Goal: Task Accomplishment & Management: Manage account settings

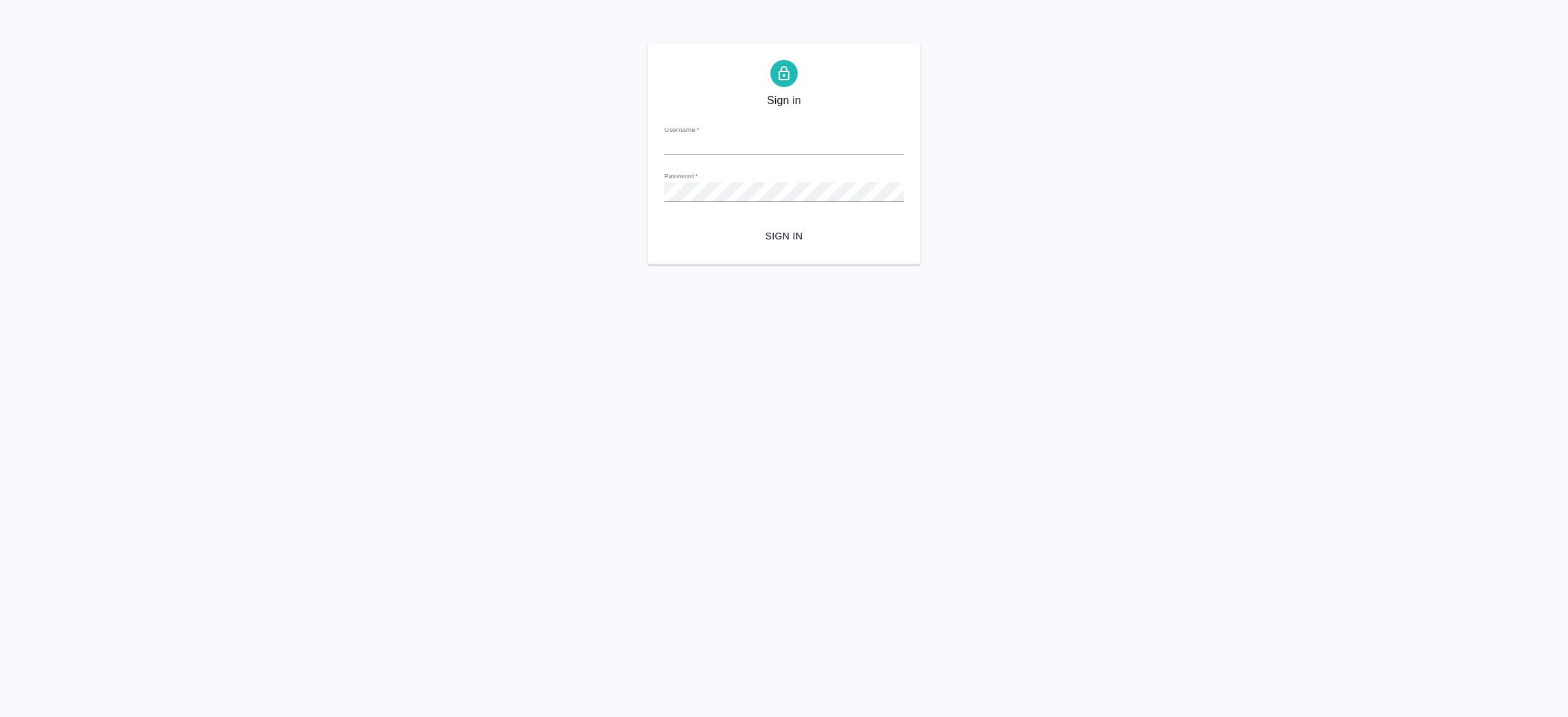
type input "i.shorova@awatera.com"
click at [794, 234] on span "Sign in" at bounding box center [784, 237] width 217 height 17
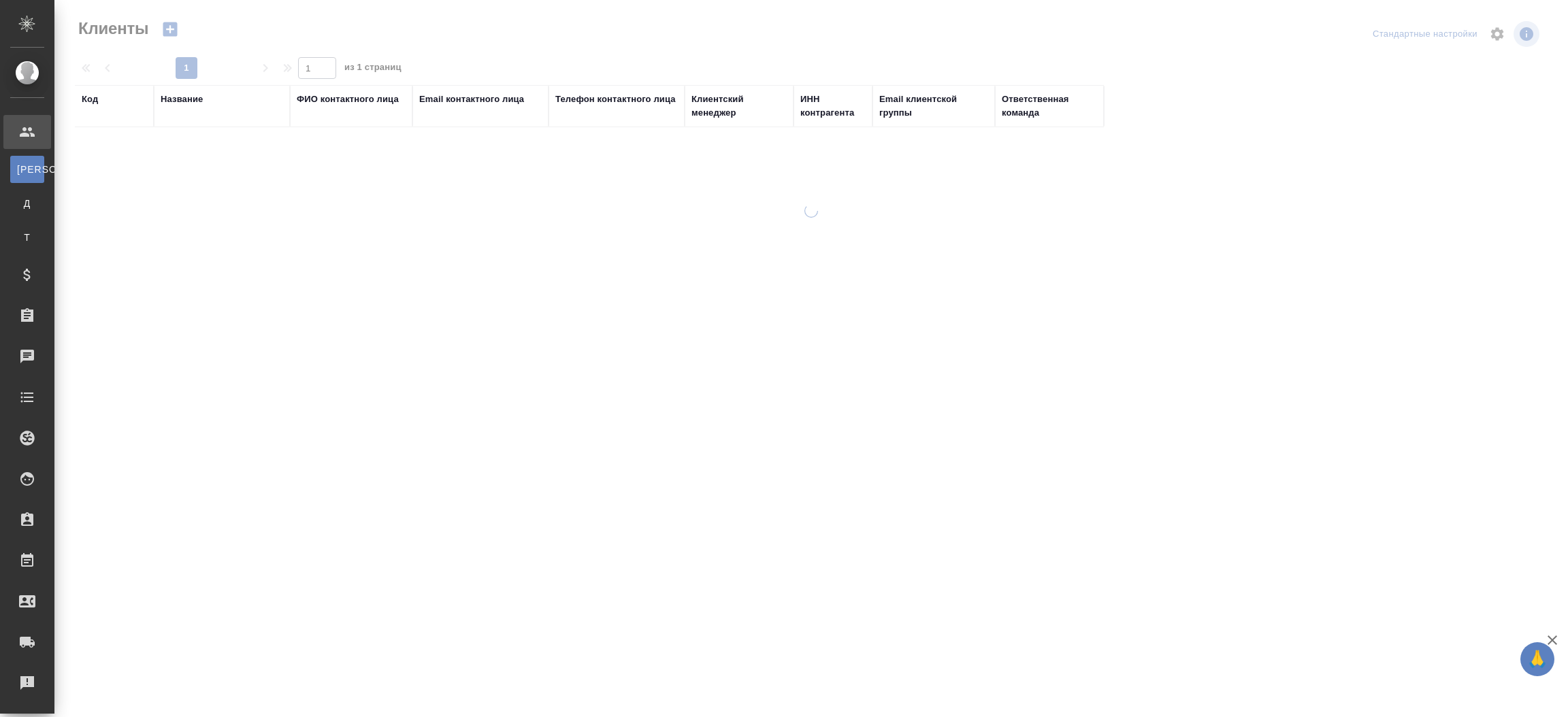
select select "RU"
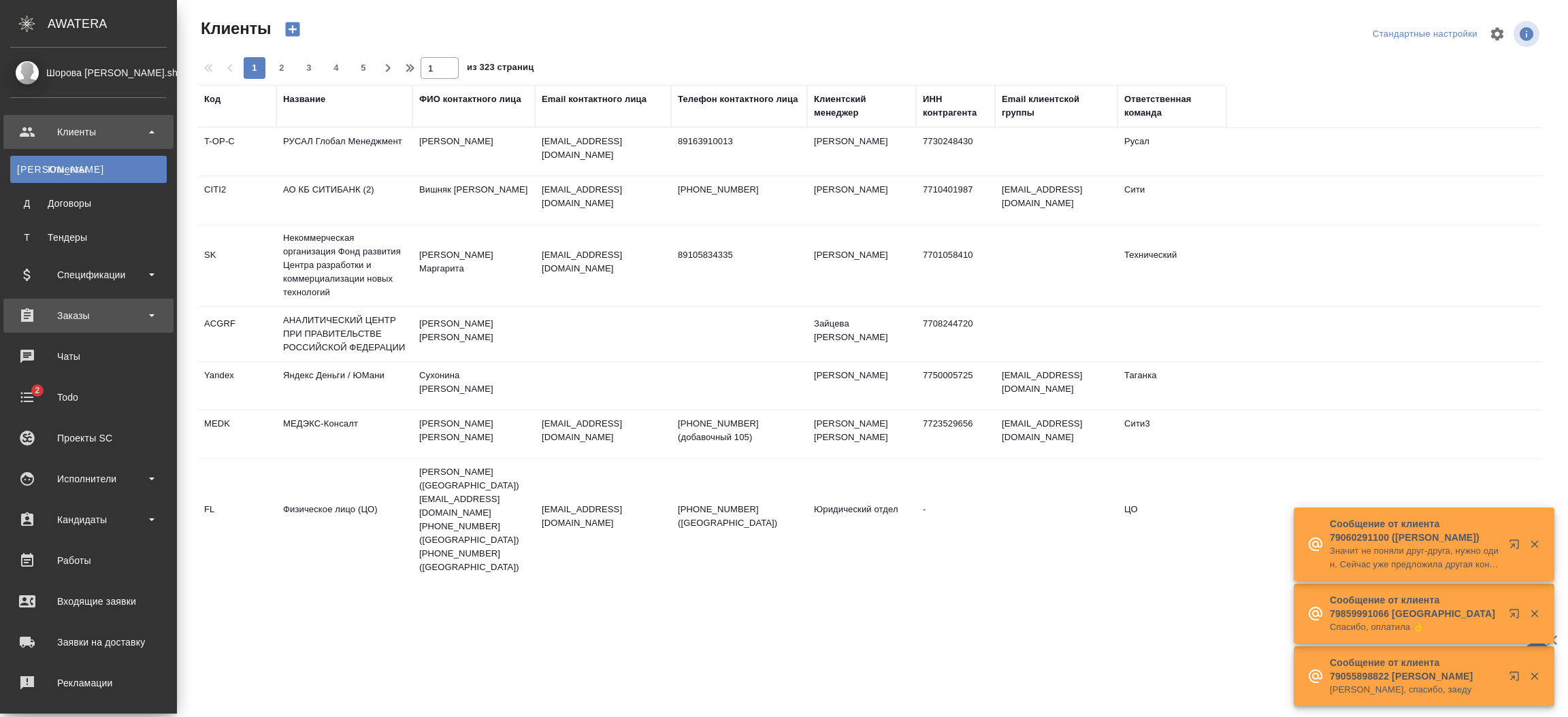
click at [89, 315] on div "Заказы" at bounding box center [88, 315] width 157 height 20
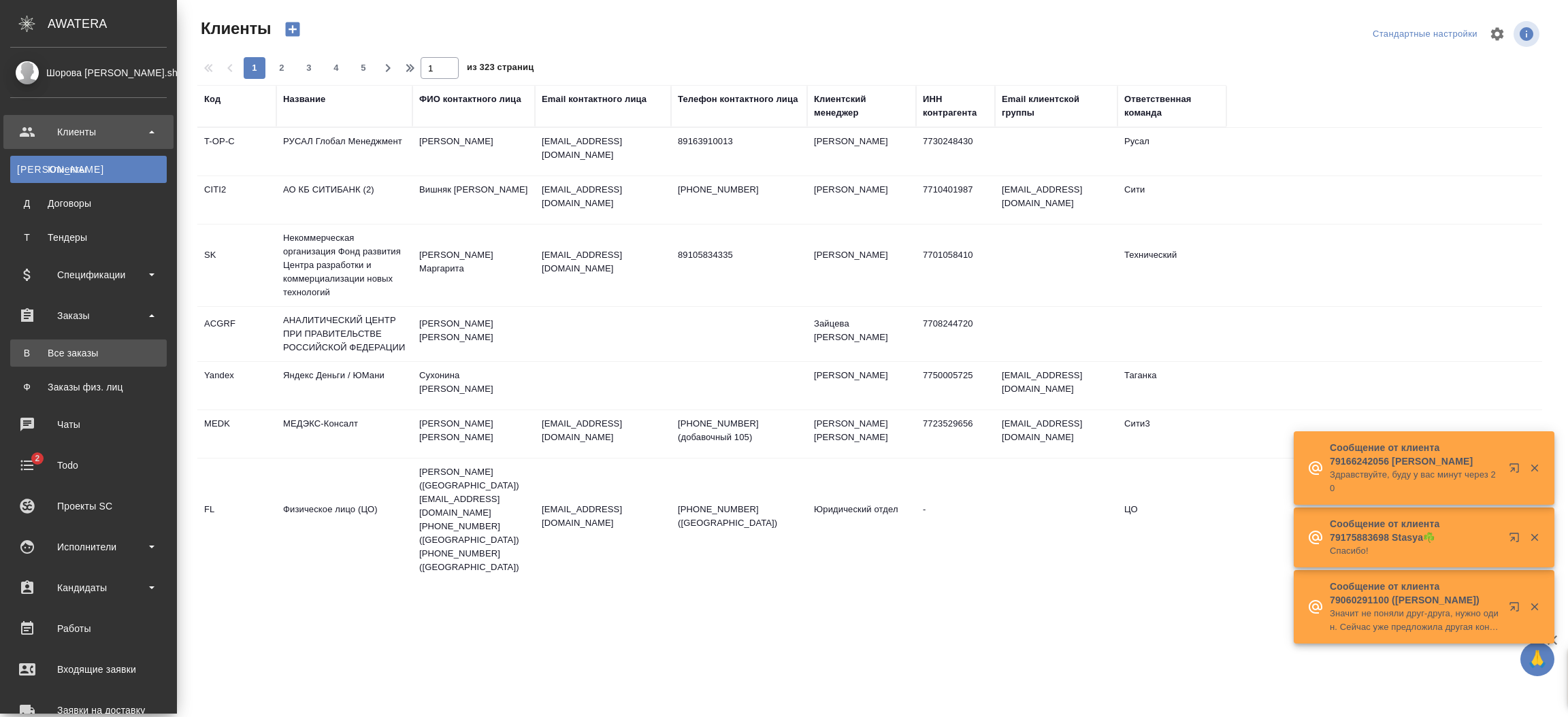
click at [91, 344] on link "В Все заказы" at bounding box center [88, 352] width 157 height 27
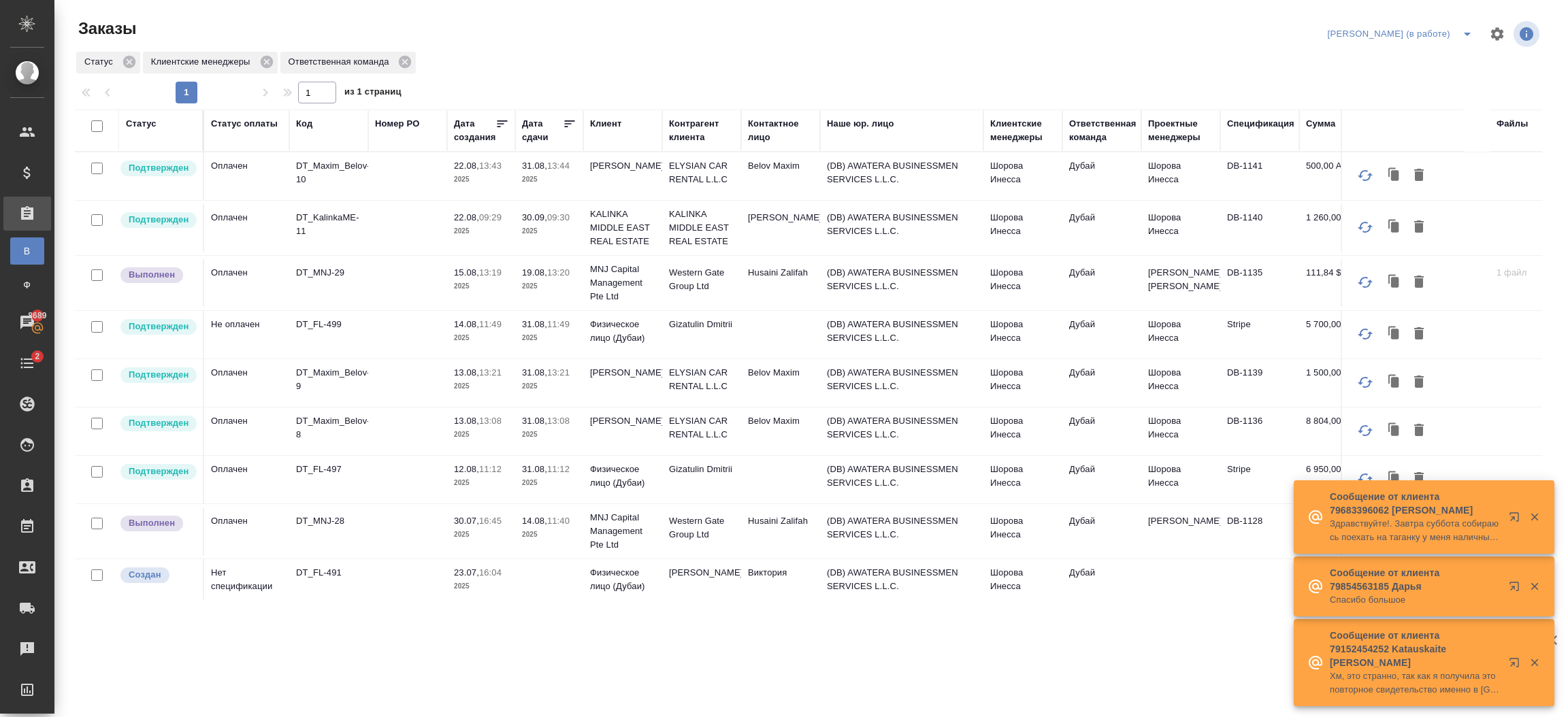
click at [793, 200] on td at bounding box center [781, 177] width 79 height 48
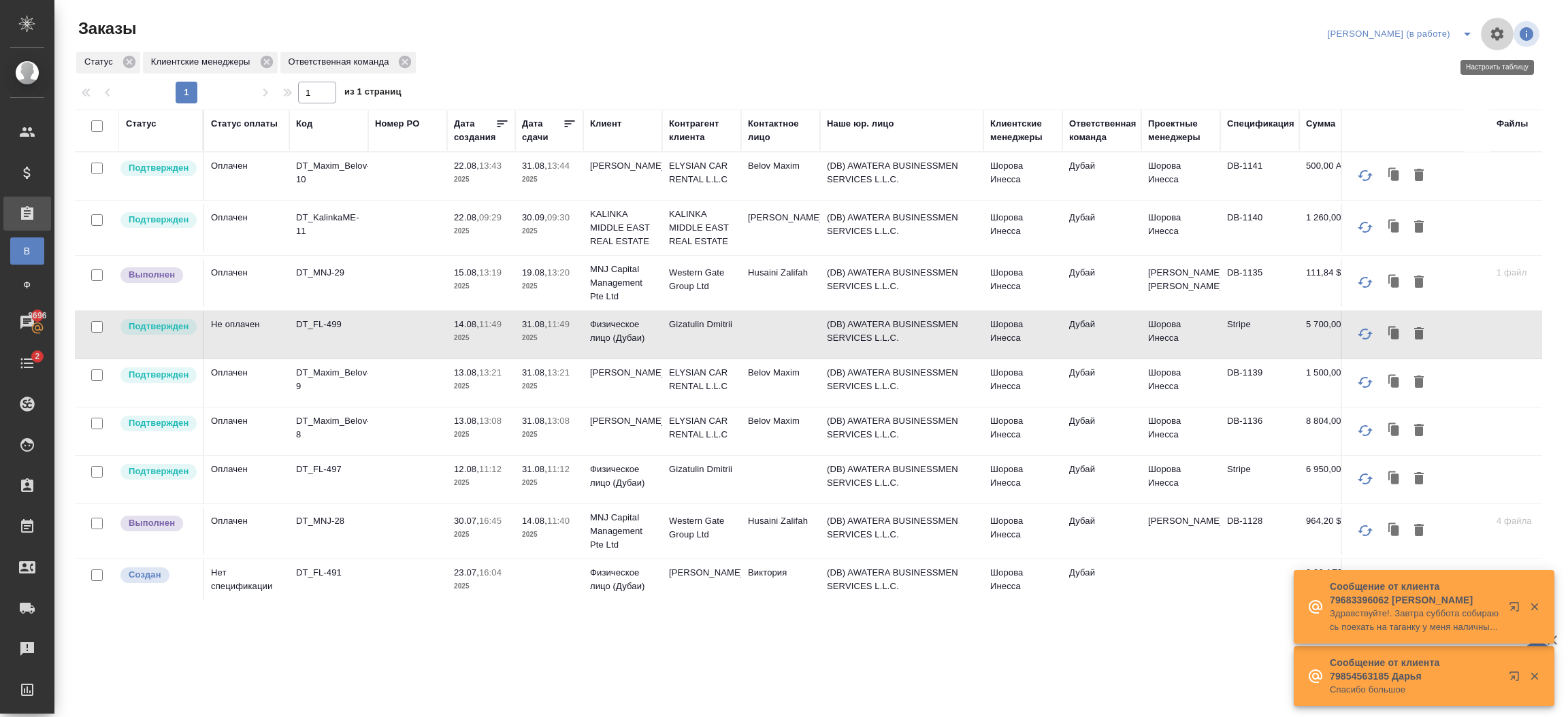
click at [1499, 43] on button "button" at bounding box center [1497, 34] width 32 height 32
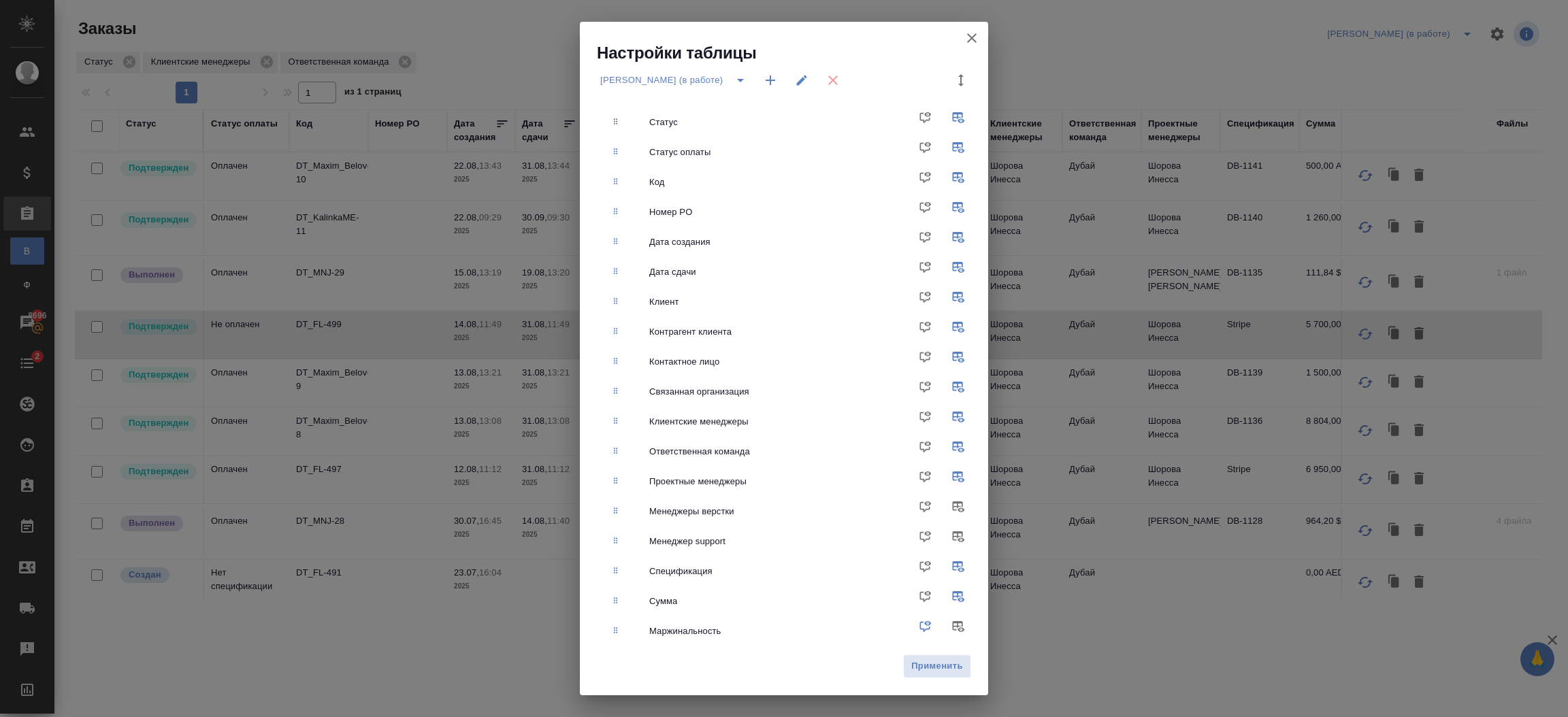
click at [32, 35] on div "Настройки таблицы моё Дубай (в работе) Статус Статус оплаты Код Номер PO Дата с…" at bounding box center [784, 358] width 1568 height 717
click at [27, 26] on div "Настройки таблицы моё Дубай (в работе) Статус Статус оплаты Код Номер PO Дата с…" at bounding box center [784, 358] width 1568 height 717
click at [965, 35] on icon "button" at bounding box center [971, 38] width 16 height 16
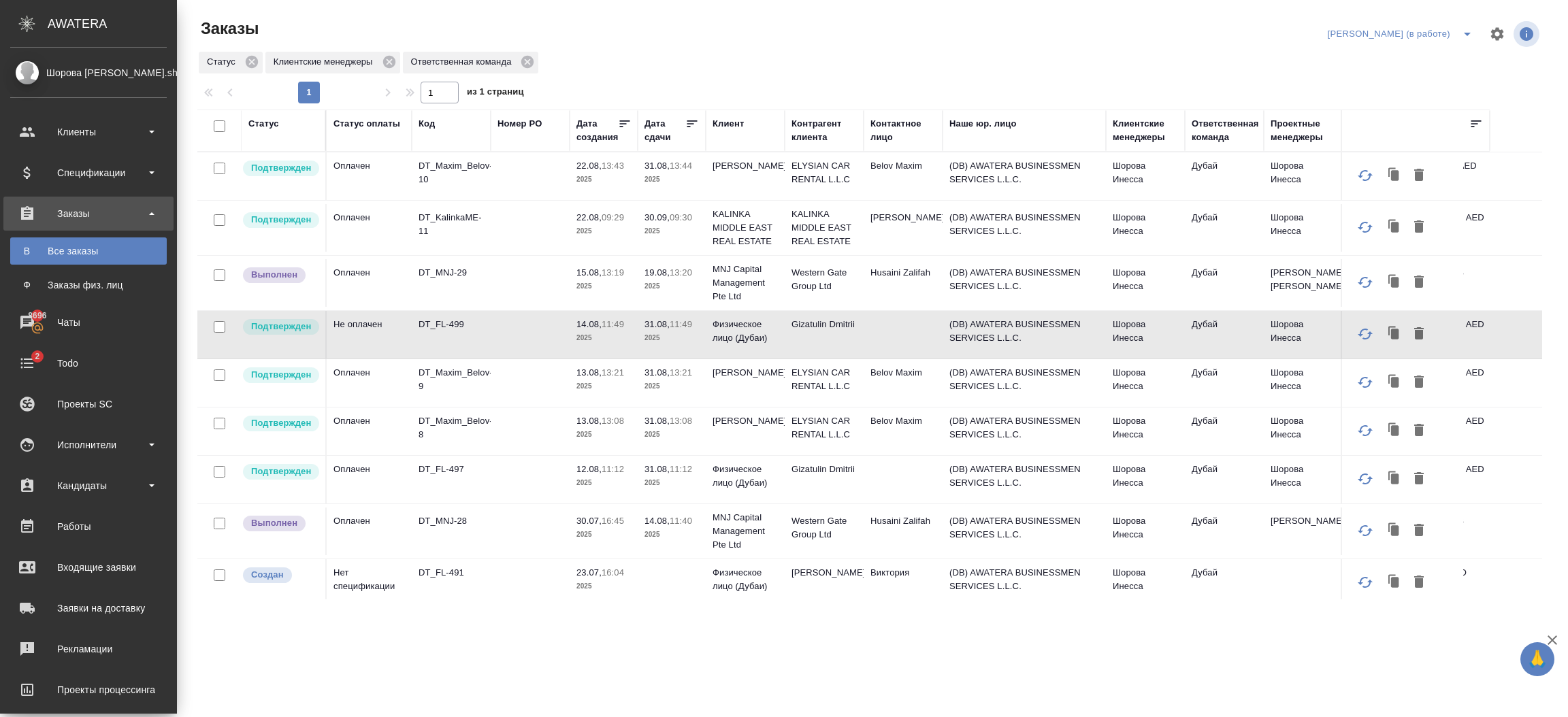
click at [26, 22] on icon at bounding box center [27, 23] width 16 height 16
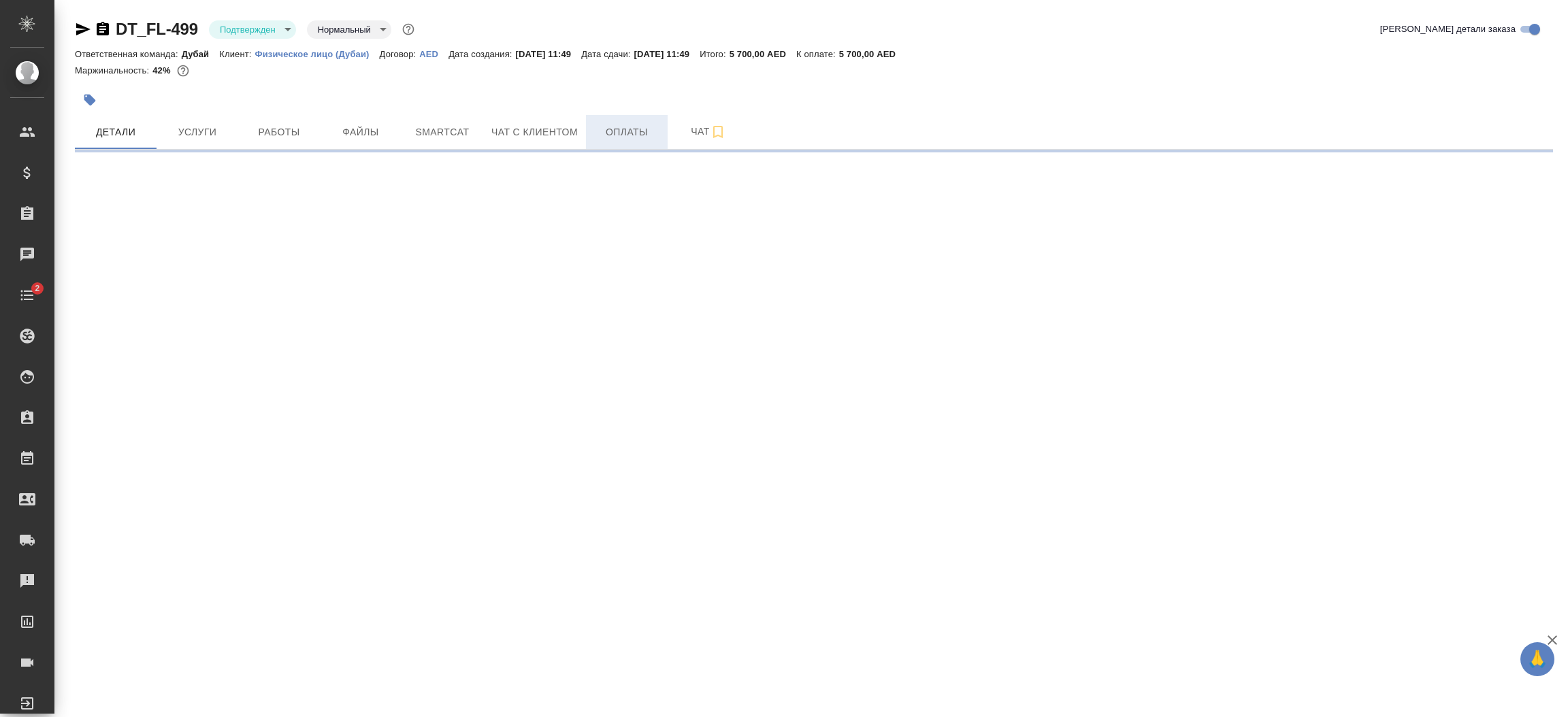
select select "RU"
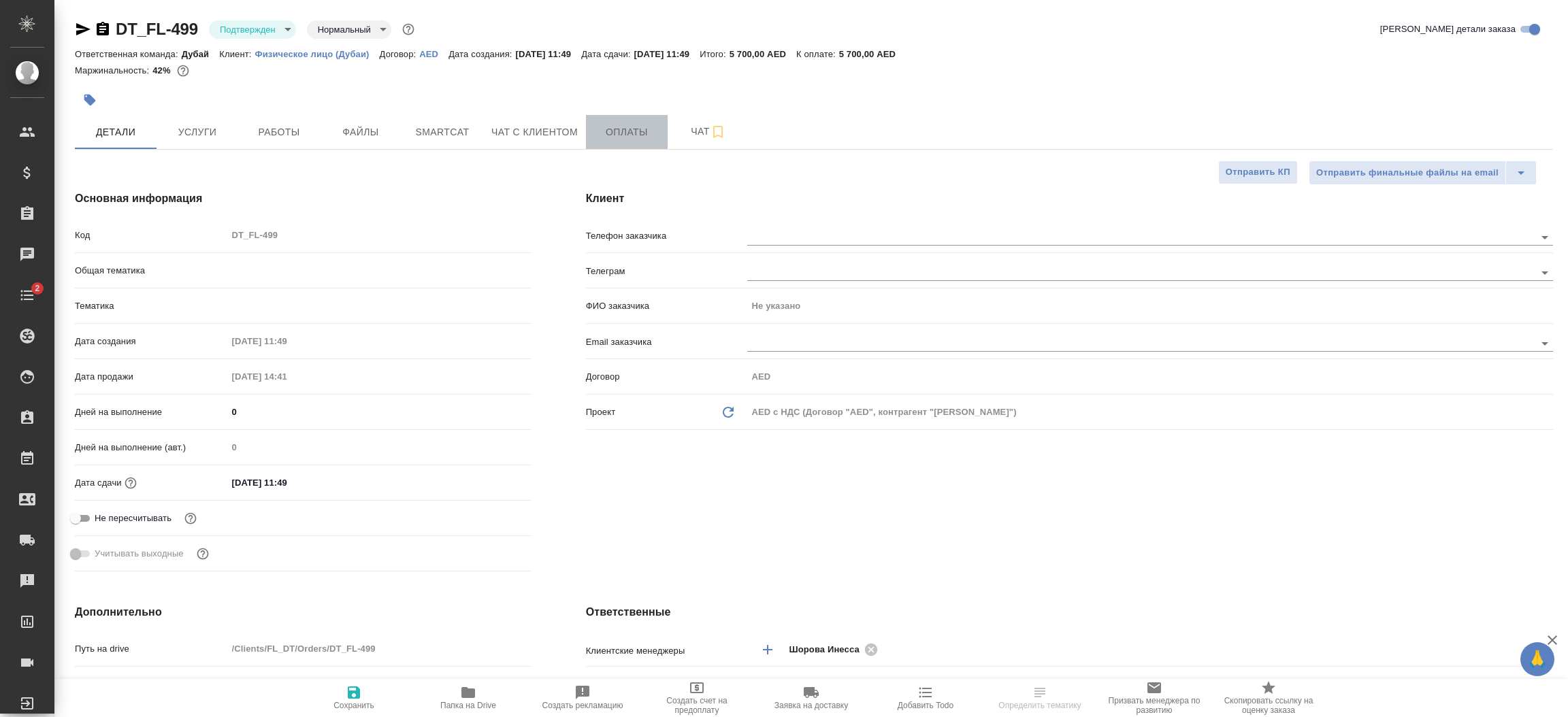
click at [640, 128] on span "Оплаты" at bounding box center [626, 133] width 66 height 17
type textarea "x"
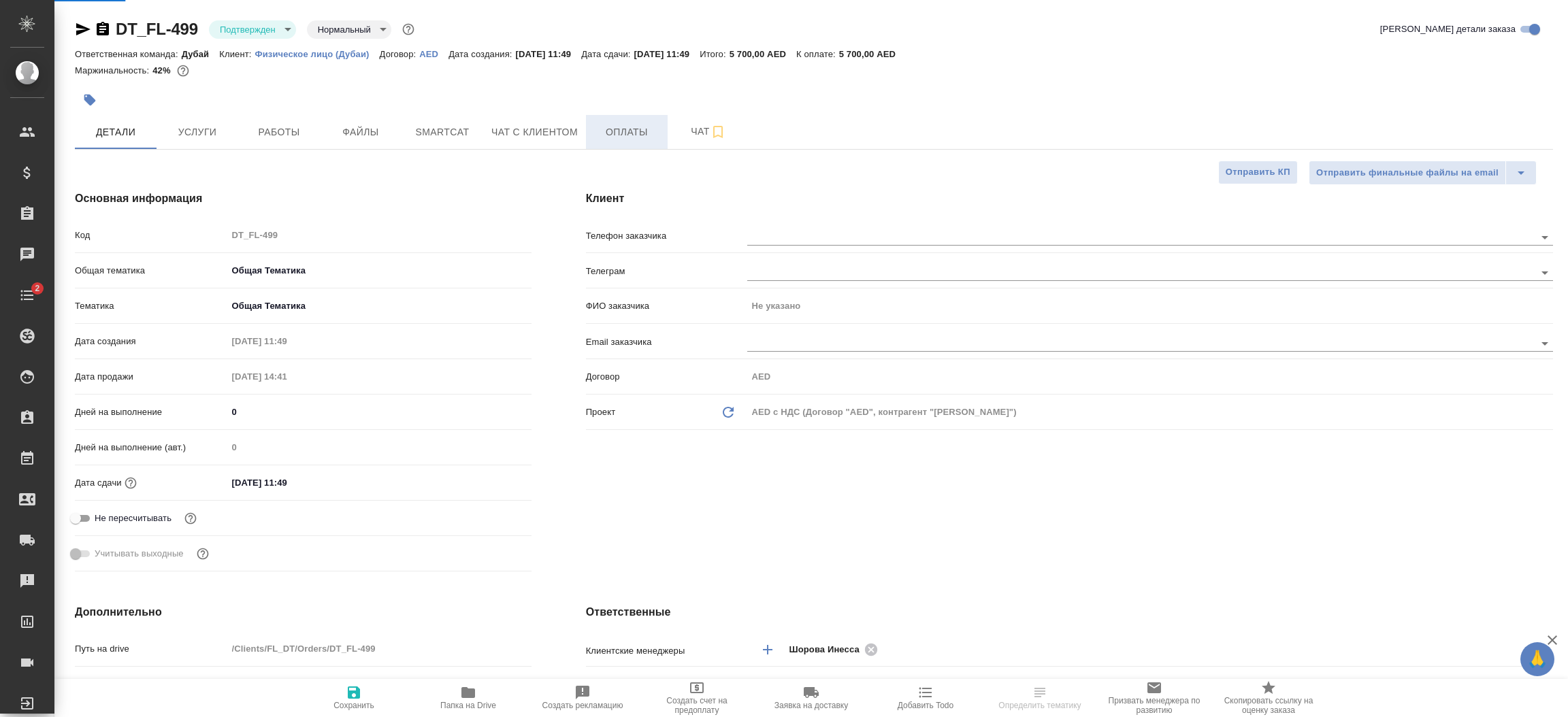
type textarea "x"
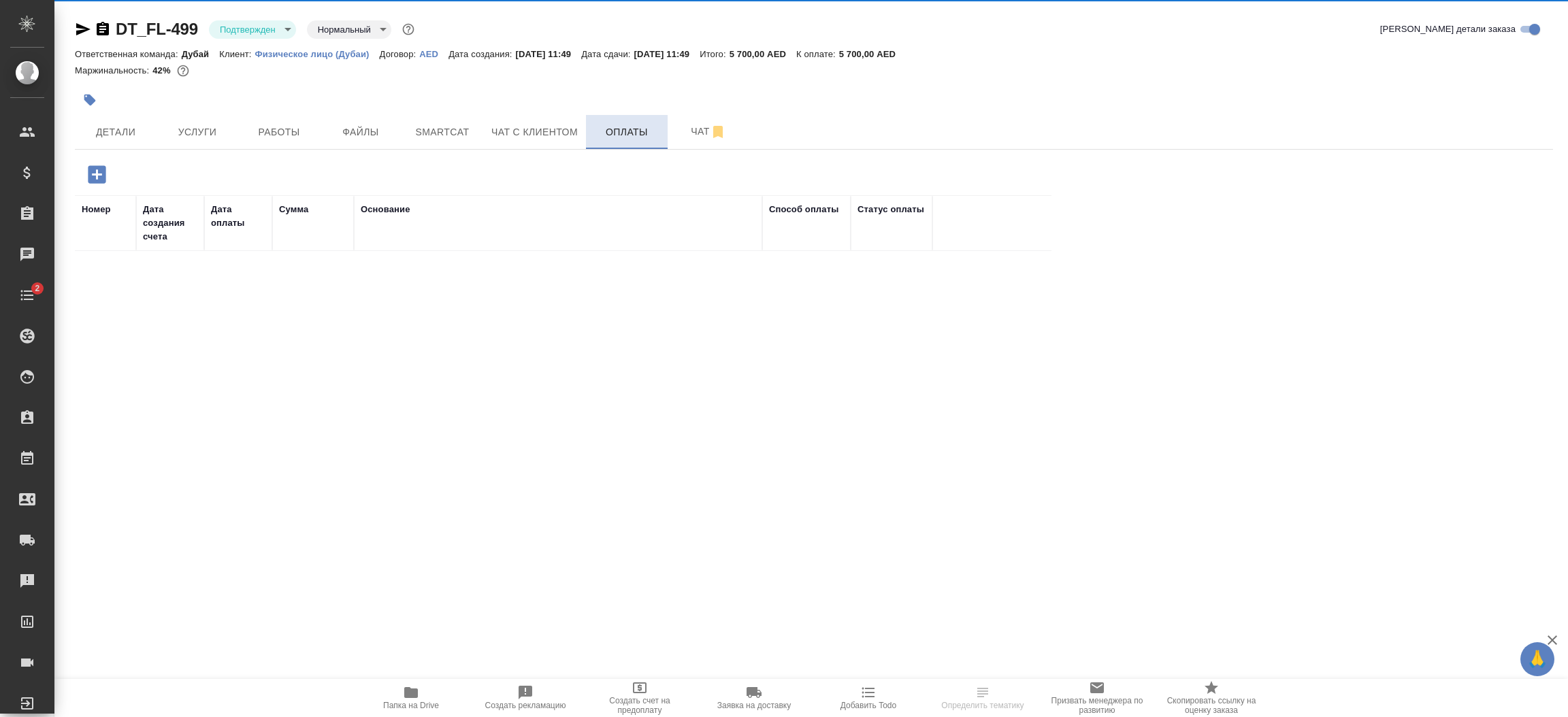
click at [644, 142] on button "Оплаты" at bounding box center [627, 132] width 82 height 34
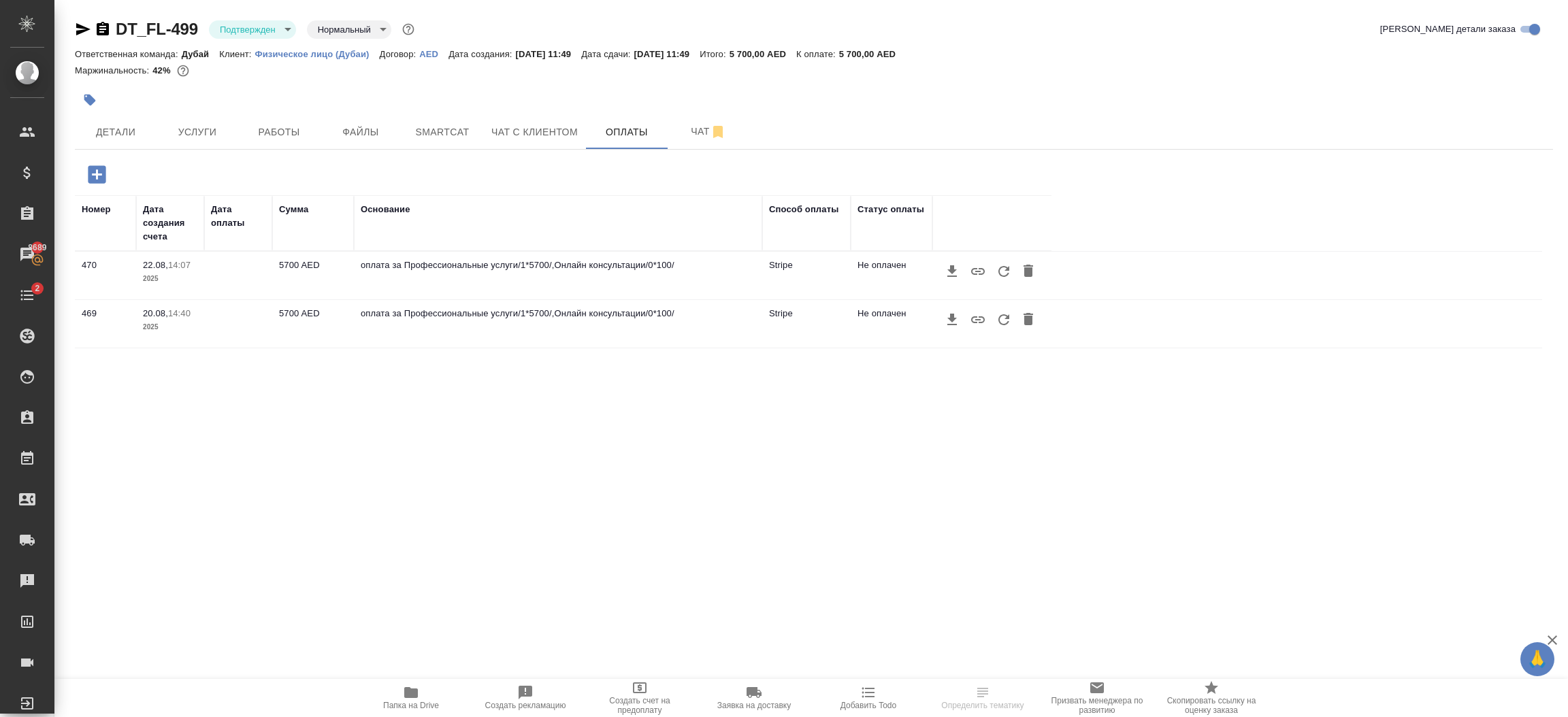
click at [97, 177] on icon "button" at bounding box center [96, 173] width 18 height 18
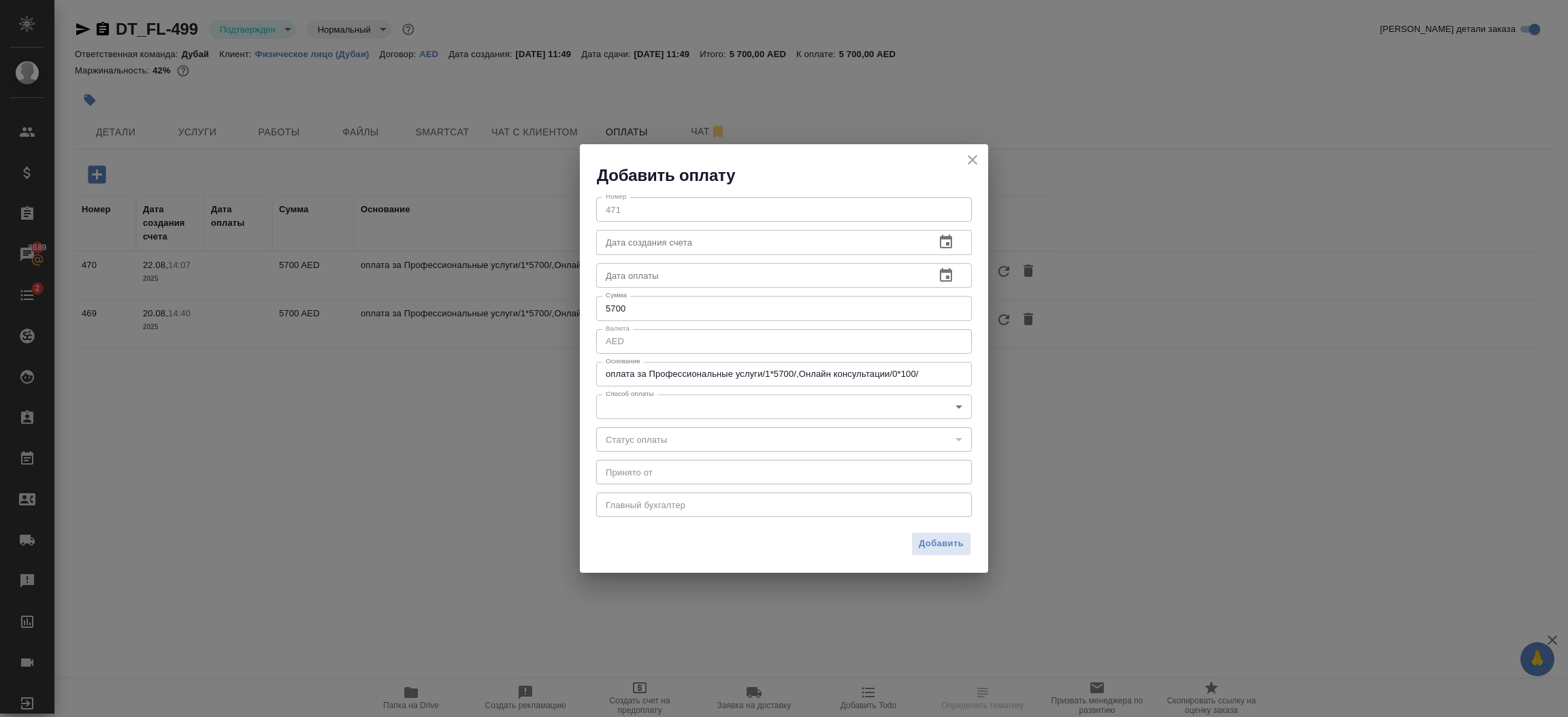
click at [760, 408] on body "🙏 .cls-1 fill:#fff; AWATERA Шорова Инесса i.shorova_kiev Клиенты Спецификации З…" at bounding box center [784, 358] width 1568 height 717
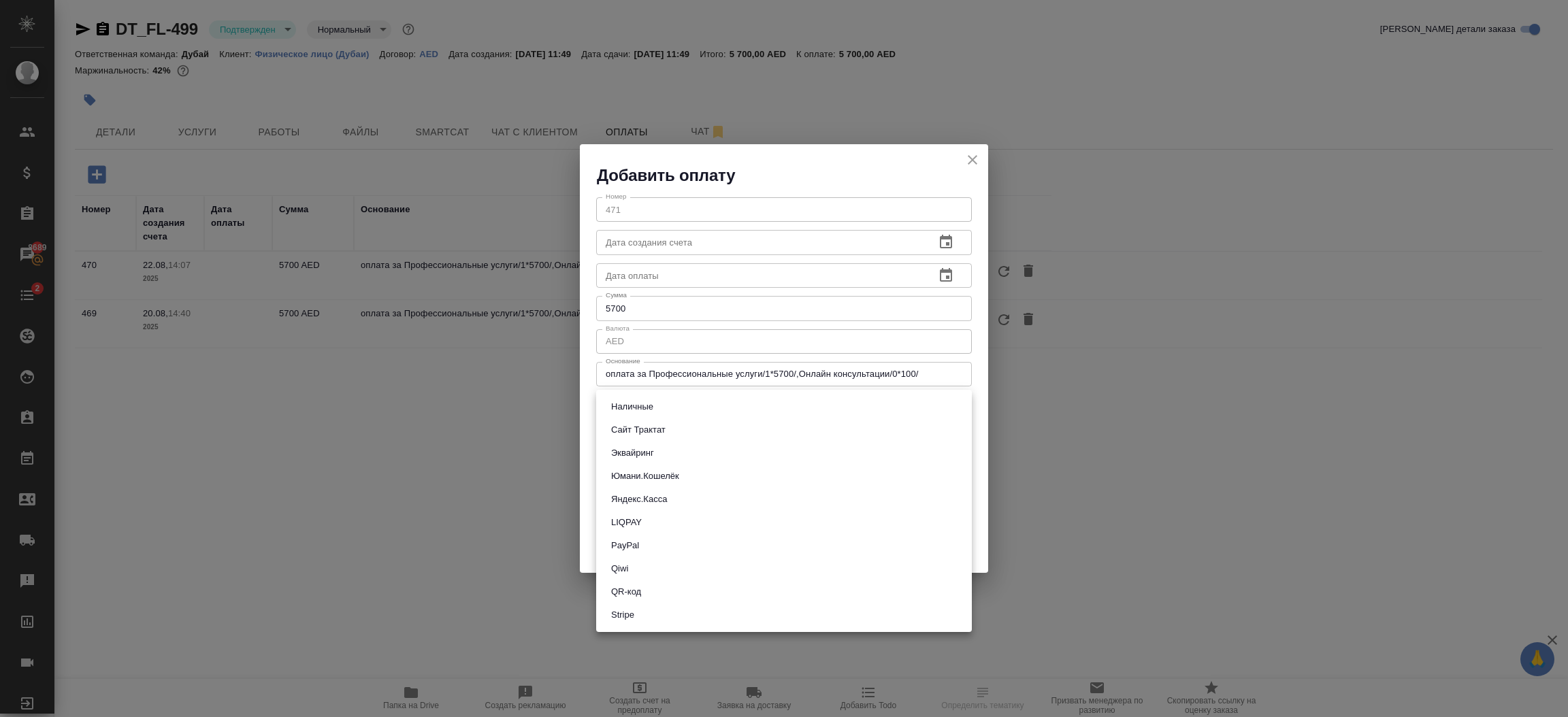
click at [671, 614] on li "Stripe" at bounding box center [784, 615] width 376 height 23
type input "stripe"
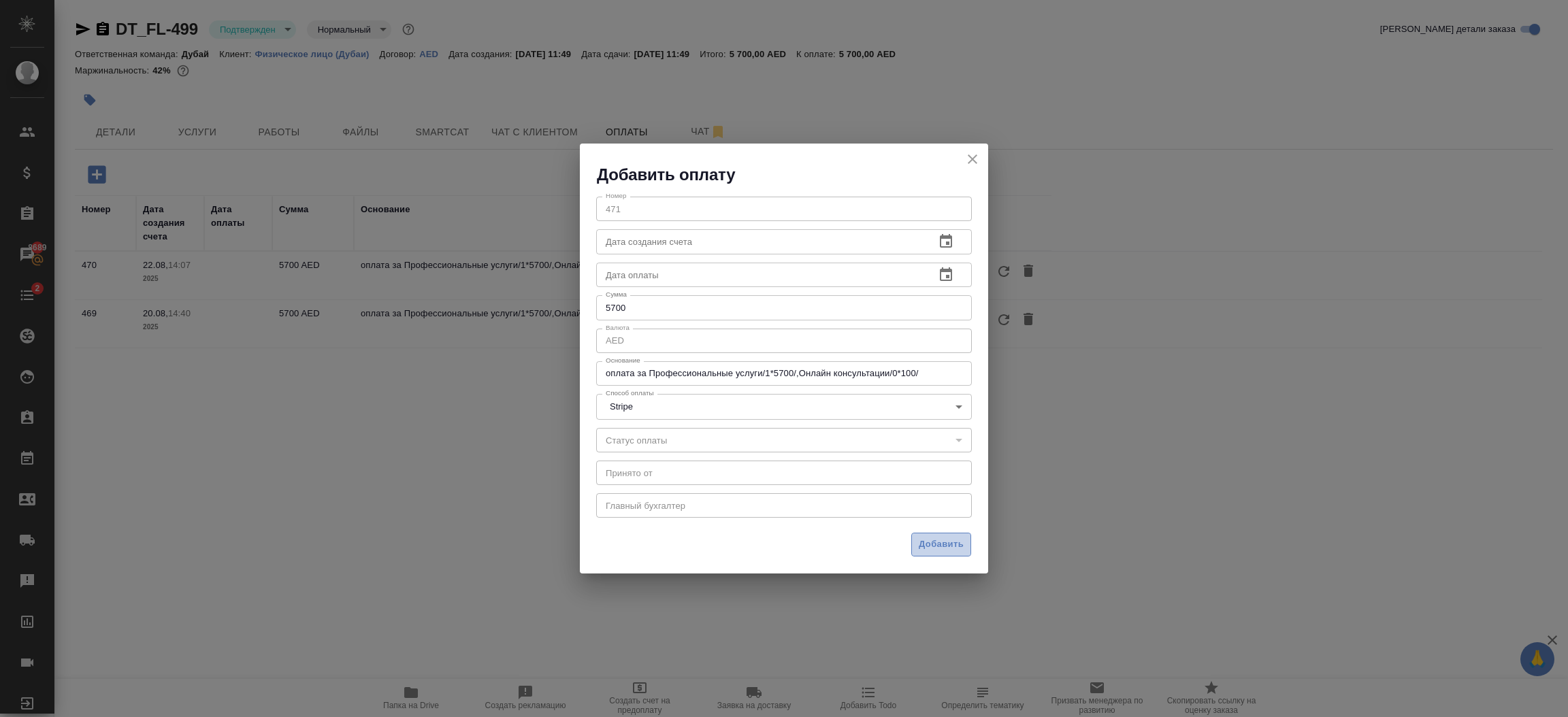
click at [952, 539] on span "Добавить" at bounding box center [941, 544] width 45 height 15
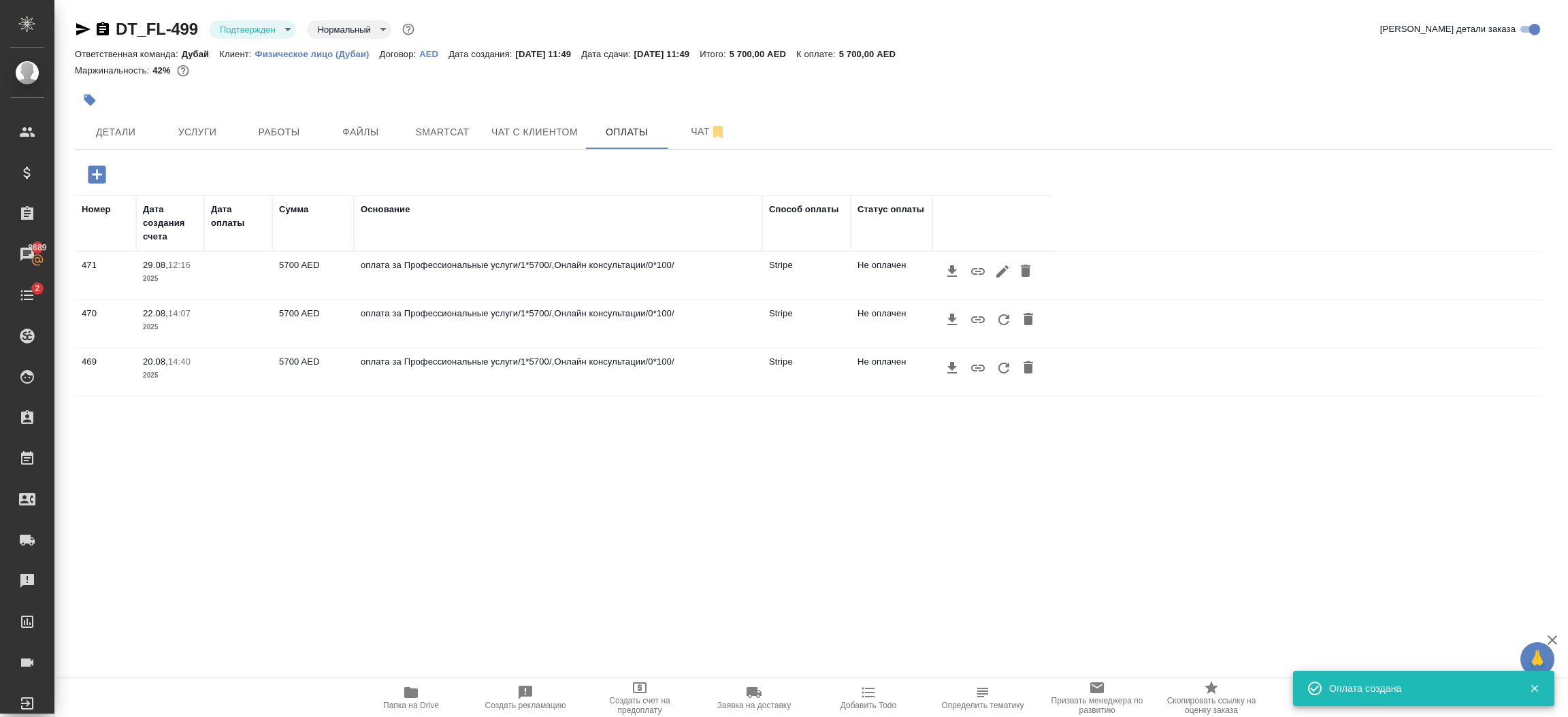
click at [976, 274] on icon "button" at bounding box center [978, 271] width 14 height 7
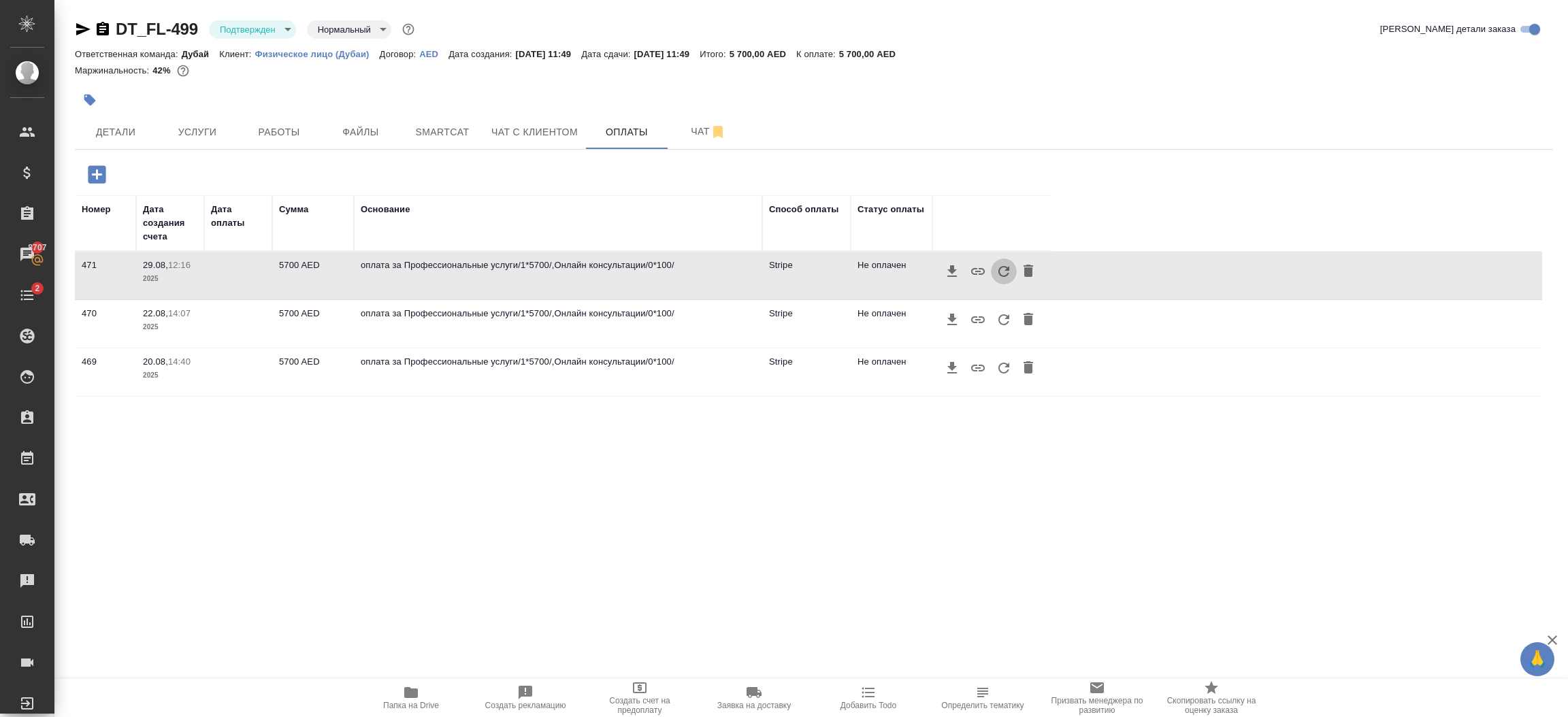
click at [1003, 271] on icon "button" at bounding box center [1003, 271] width 16 height 16
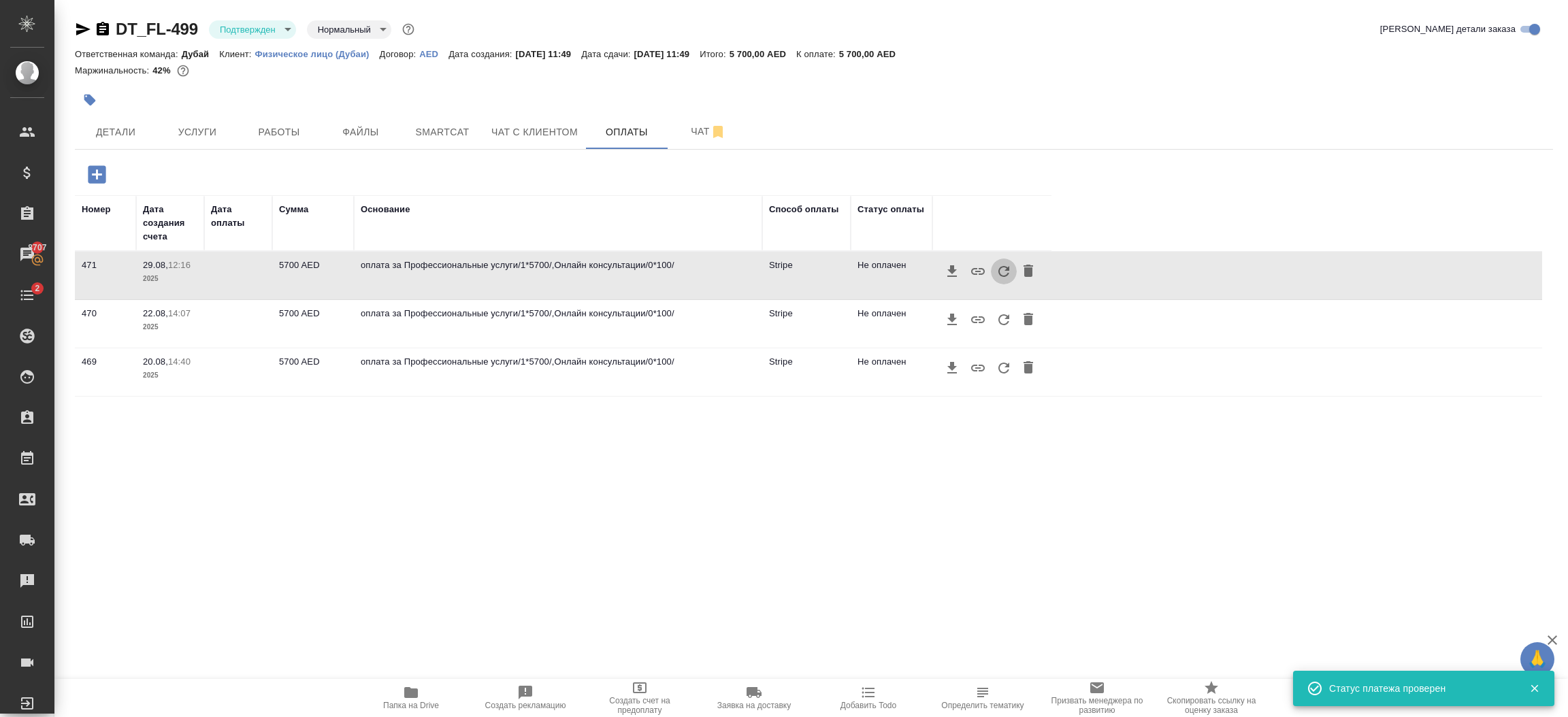
click at [1003, 271] on icon "button" at bounding box center [1003, 271] width 16 height 16
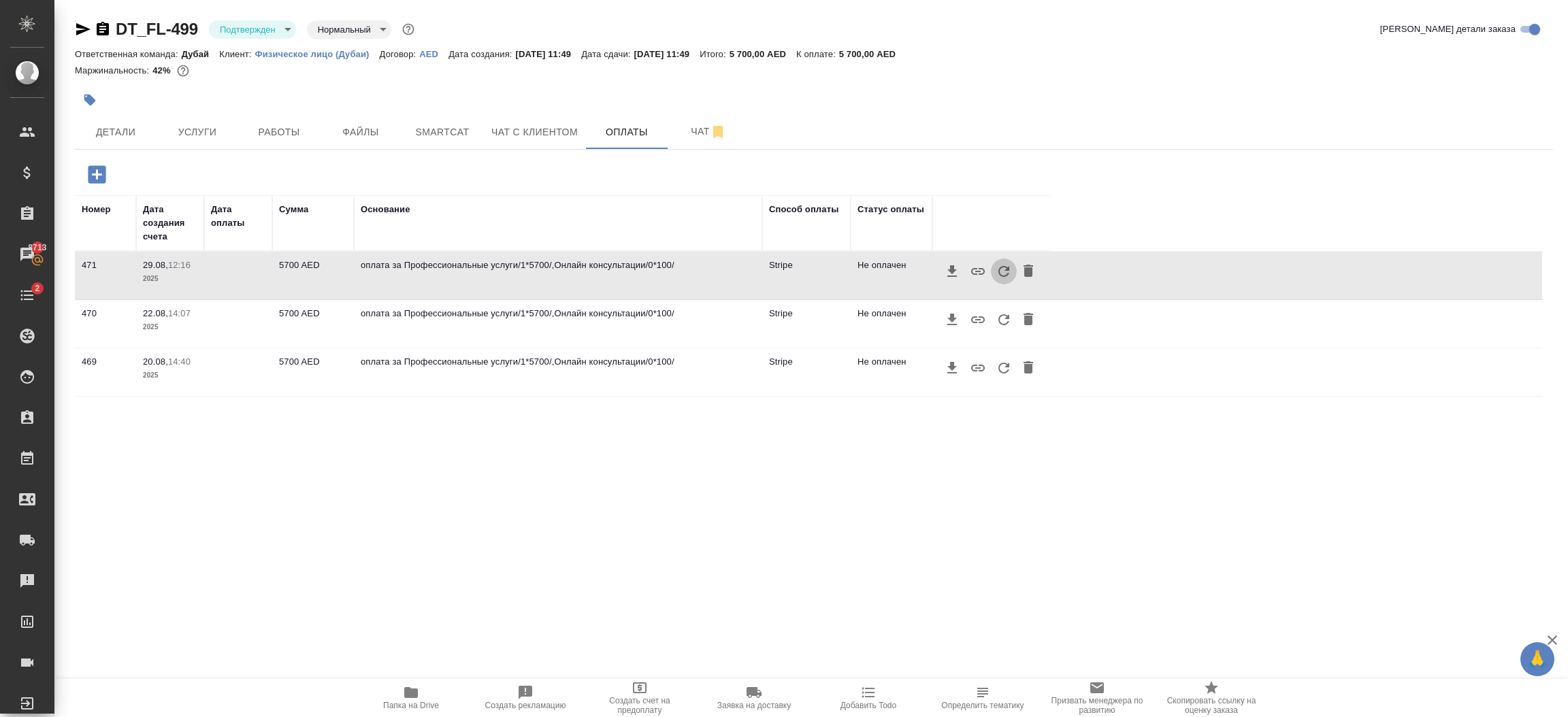
click at [998, 274] on icon "button" at bounding box center [1003, 271] width 16 height 16
